Goal: Information Seeking & Learning: Learn about a topic

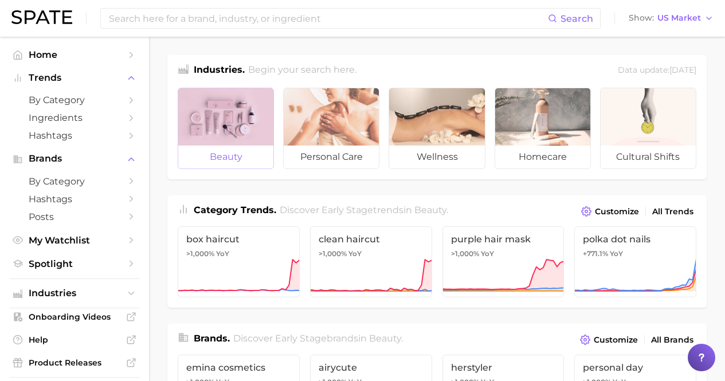
click at [230, 151] on span "beauty" at bounding box center [225, 157] width 95 height 23
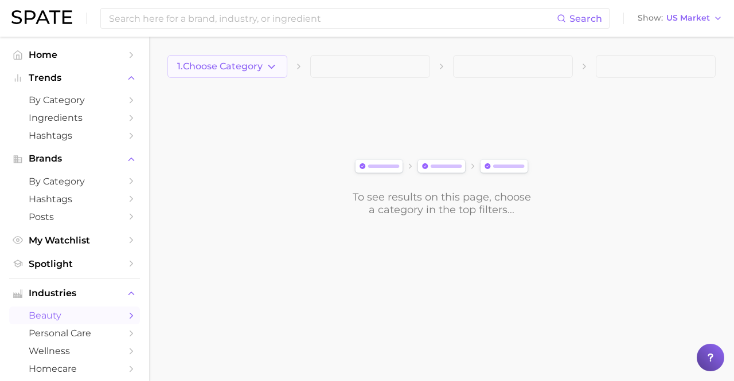
click at [271, 65] on icon "button" at bounding box center [271, 67] width 12 height 12
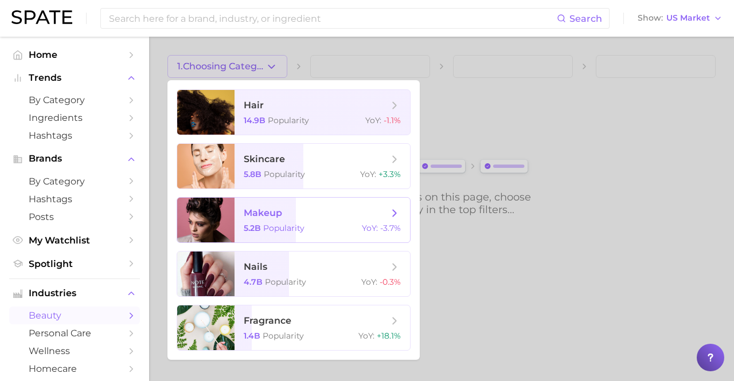
click at [302, 205] on span "makeup 5.2b Popularity YoY : -3.7%" at bounding box center [322, 220] width 175 height 45
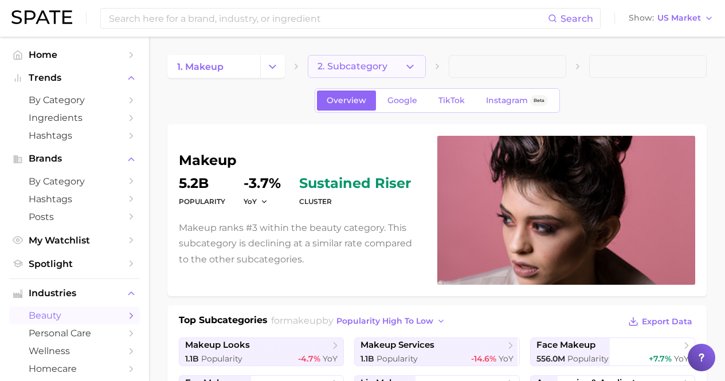
click at [388, 69] on button "2. Subcategory" at bounding box center [367, 66] width 118 height 23
